Goal: Use online tool/utility: Utilize a website feature to perform a specific function

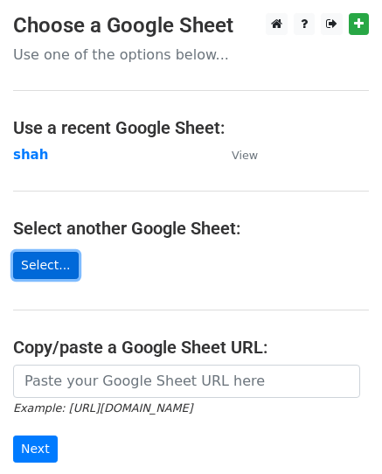
click at [24, 270] on link "Select..." at bounding box center [46, 265] width 66 height 27
click at [55, 272] on link "Select..." at bounding box center [46, 265] width 66 height 27
click at [47, 274] on link "Select..." at bounding box center [46, 265] width 66 height 27
click at [51, 270] on link "Select..." at bounding box center [46, 265] width 66 height 27
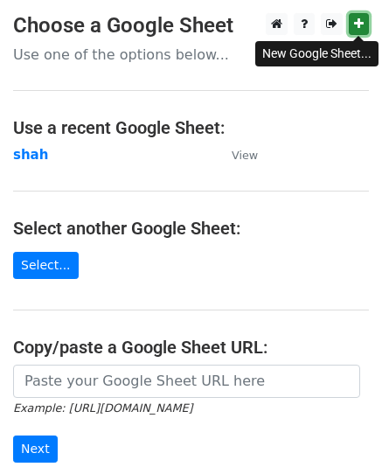
click at [358, 30] on icon at bounding box center [359, 23] width 10 height 12
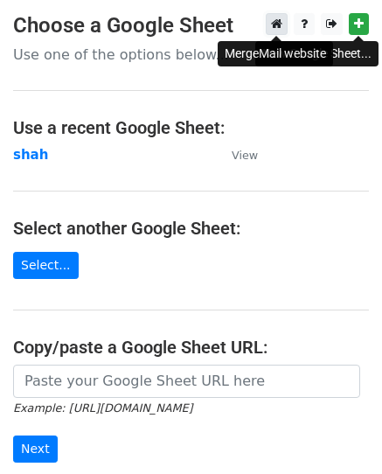
click at [273, 28] on icon at bounding box center [276, 23] width 11 height 12
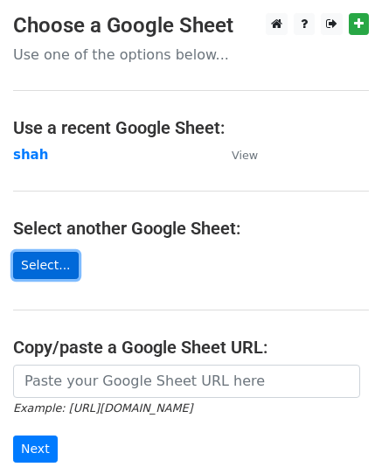
click at [51, 259] on link "Select..." at bounding box center [46, 265] width 66 height 27
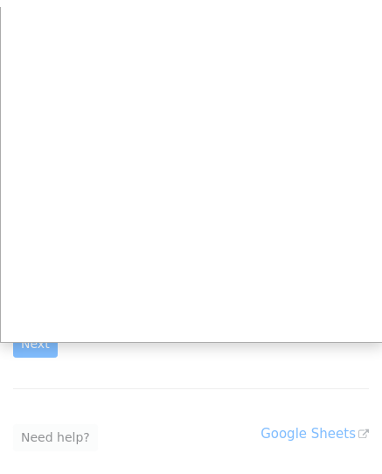
scroll to position [187, 0]
